Goal: Information Seeking & Learning: Learn about a topic

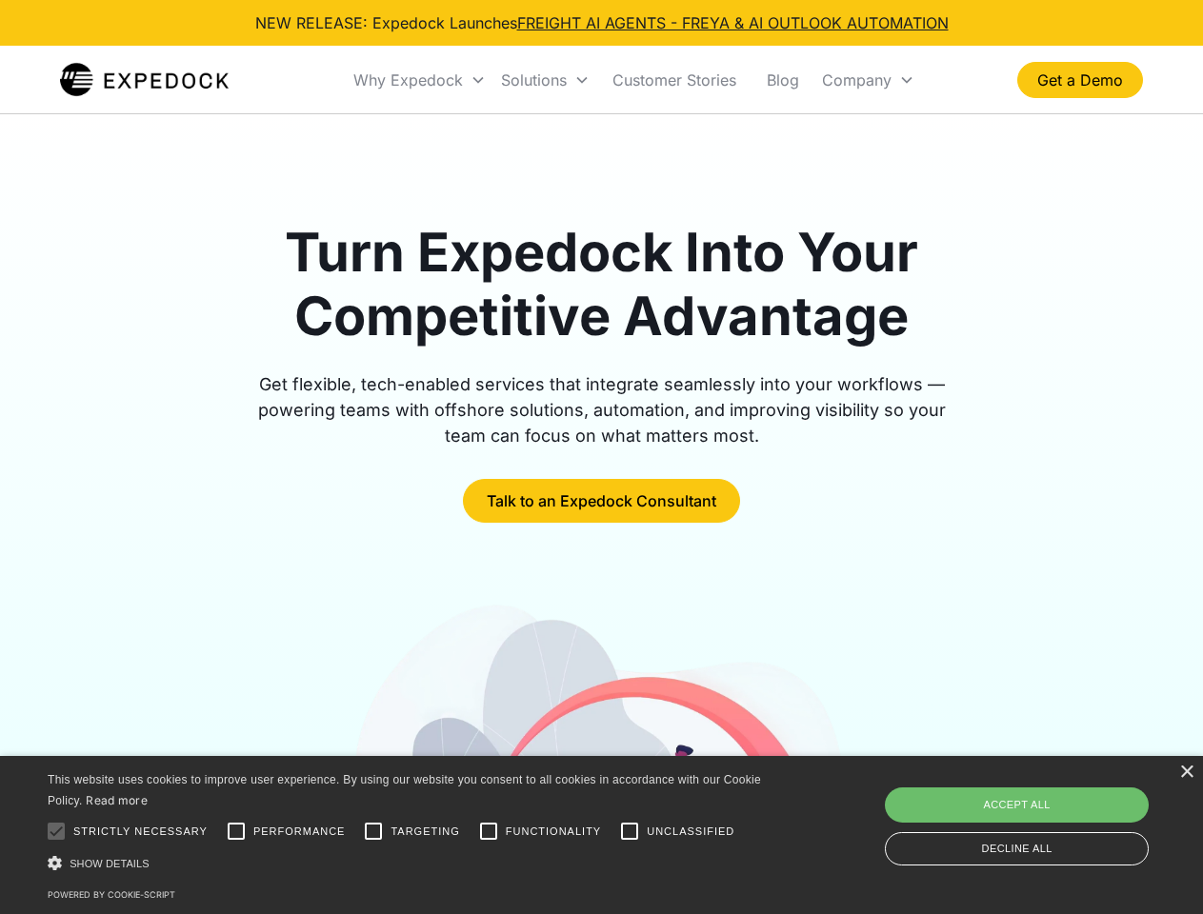
click at [420, 80] on div "Why Expedock" at bounding box center [407, 79] width 109 height 19
click at [545, 80] on div "Solutions" at bounding box center [534, 79] width 66 height 19
click at [867, 80] on div "Company" at bounding box center [857, 79] width 70 height 19
click at [56, 831] on div at bounding box center [56, 831] width 38 height 38
click at [236, 831] on input "Performance" at bounding box center [236, 831] width 38 height 38
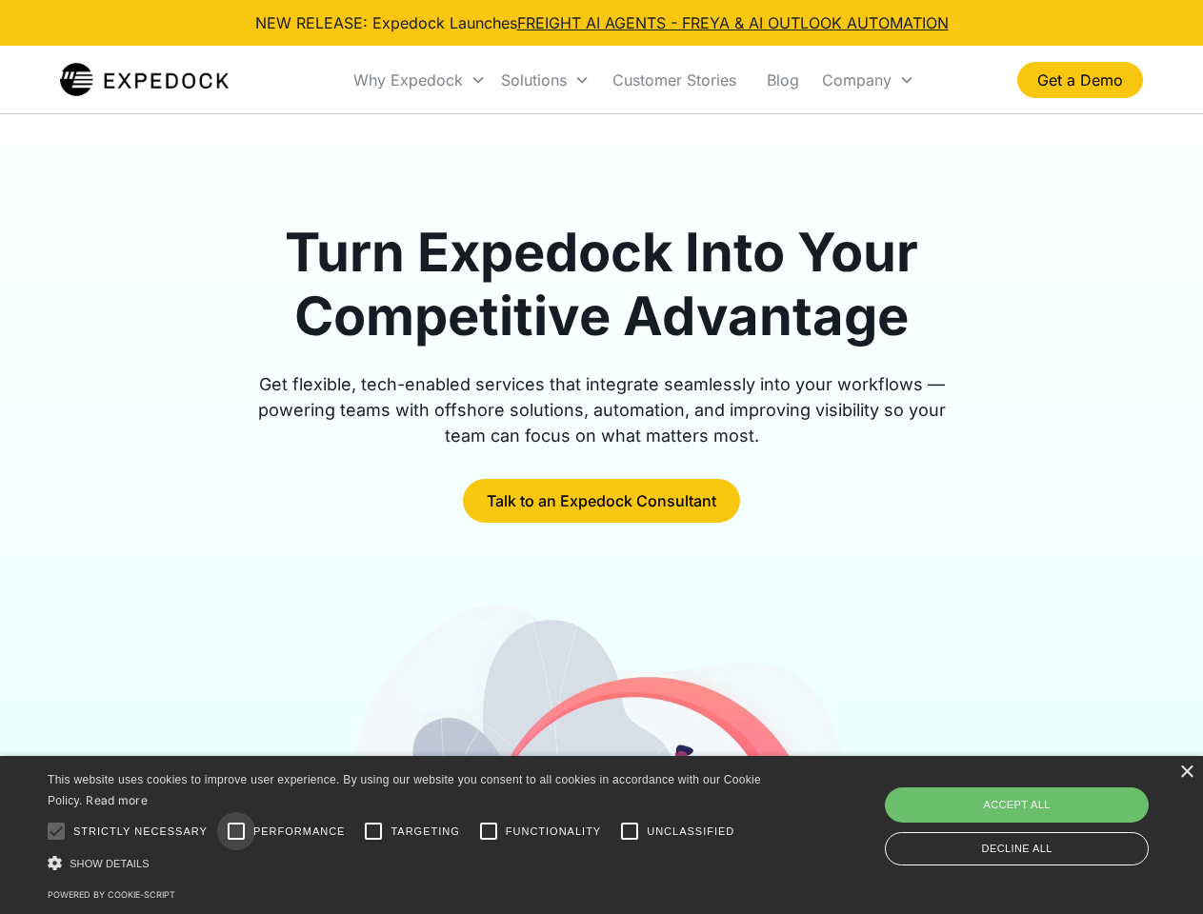
checkbox input "true"
click at [373, 831] on input "Targeting" at bounding box center [373, 831] width 38 height 38
checkbox input "true"
click at [488, 831] on input "Functionality" at bounding box center [488, 831] width 38 height 38
checkbox input "true"
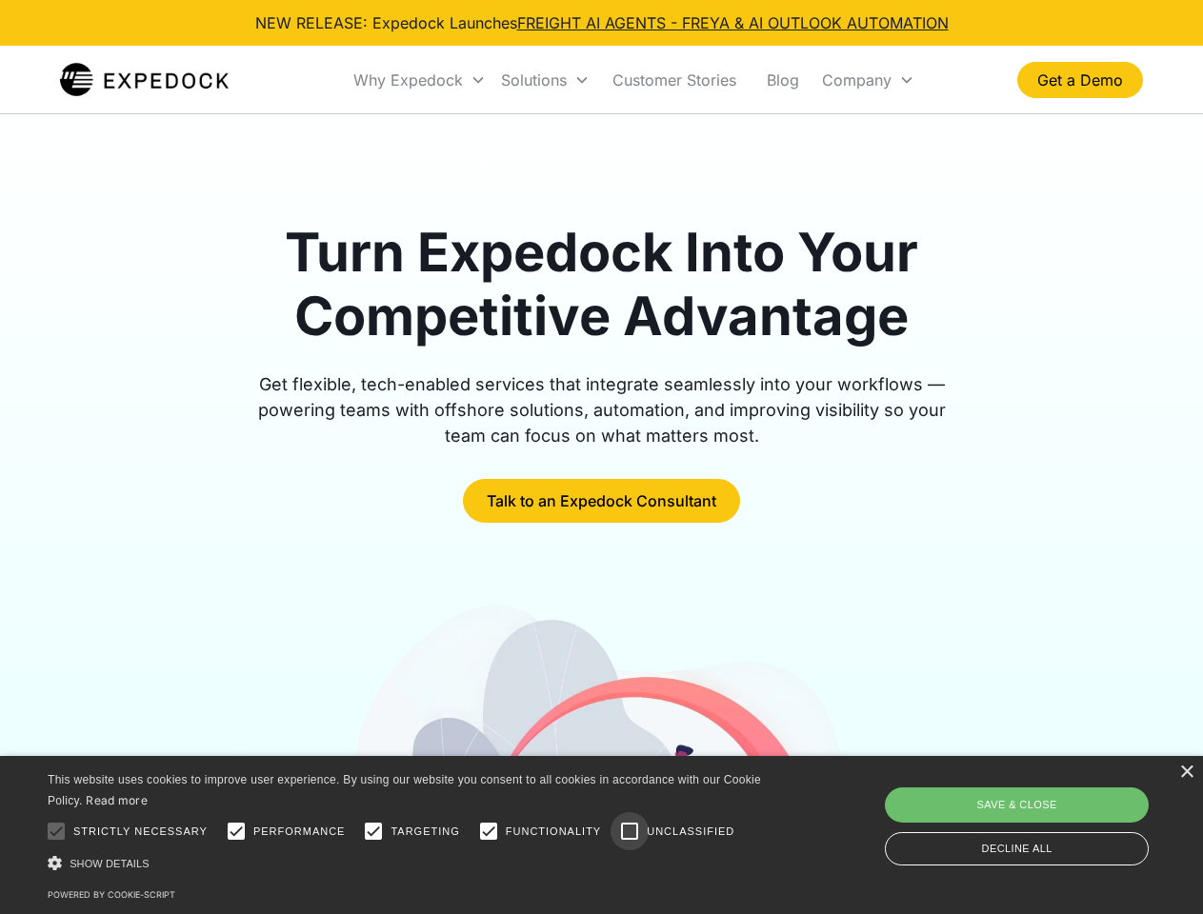
click at [629, 831] on input "Unclassified" at bounding box center [629, 831] width 38 height 38
checkbox input "true"
click at [408, 863] on div "Show details Hide details" at bounding box center [408, 863] width 720 height 20
